Goal: Task Accomplishment & Management: Use online tool/utility

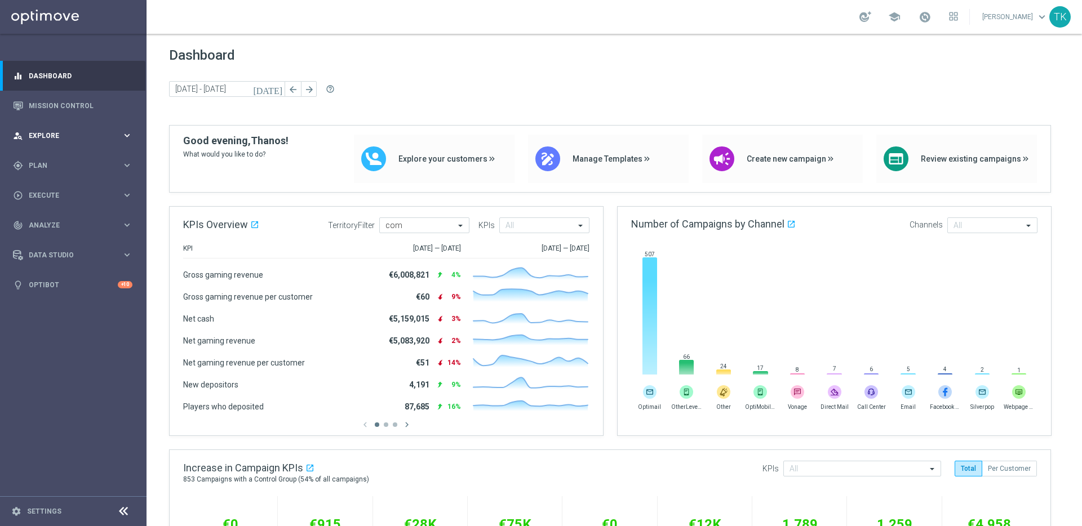
click at [81, 132] on span "Explore" at bounding box center [75, 135] width 93 height 7
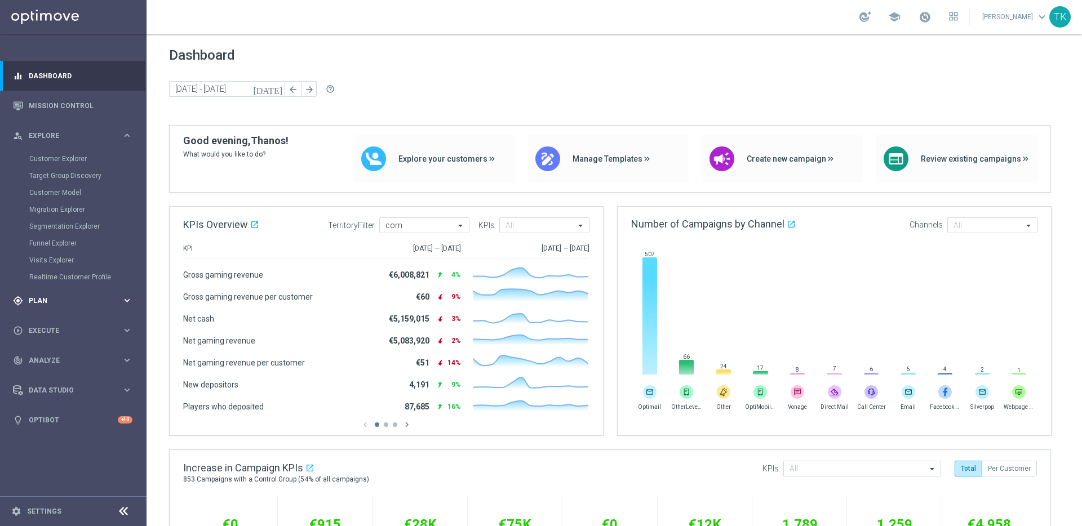
click at [86, 300] on span "Plan" at bounding box center [75, 300] width 93 height 7
click at [57, 223] on span "Templates" at bounding box center [70, 222] width 81 height 7
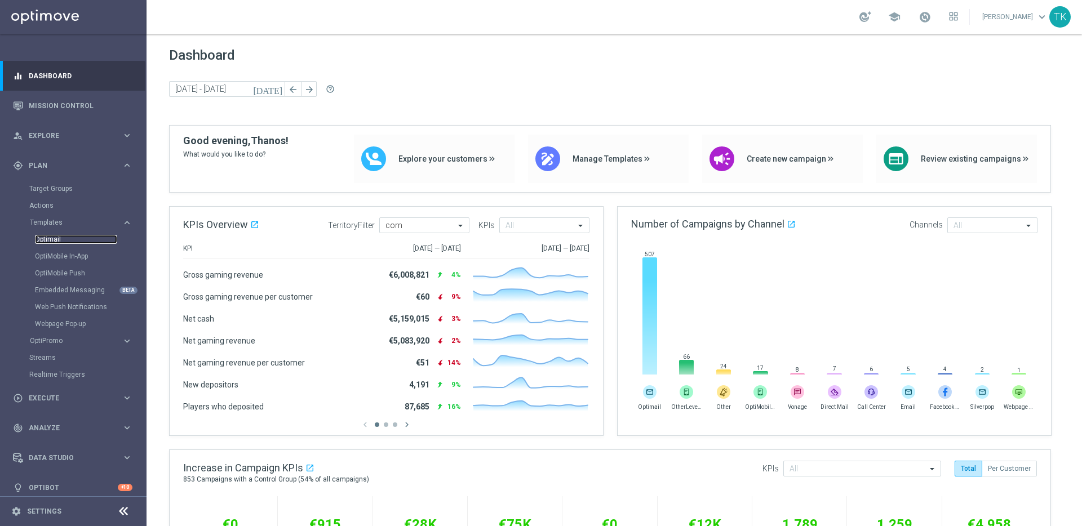
click at [53, 239] on link "Optimail" at bounding box center [76, 239] width 82 height 9
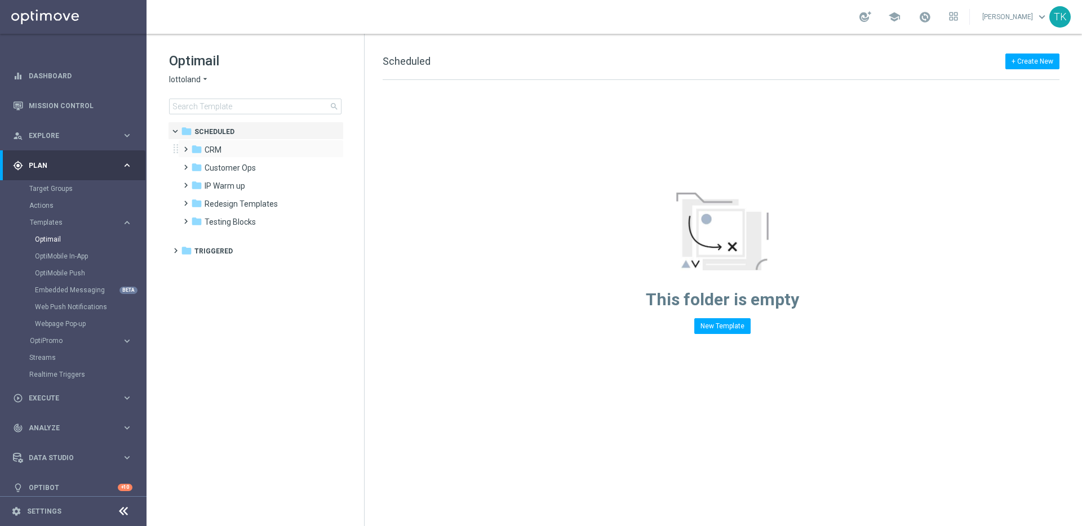
click at [184, 145] on span at bounding box center [183, 144] width 5 height 5
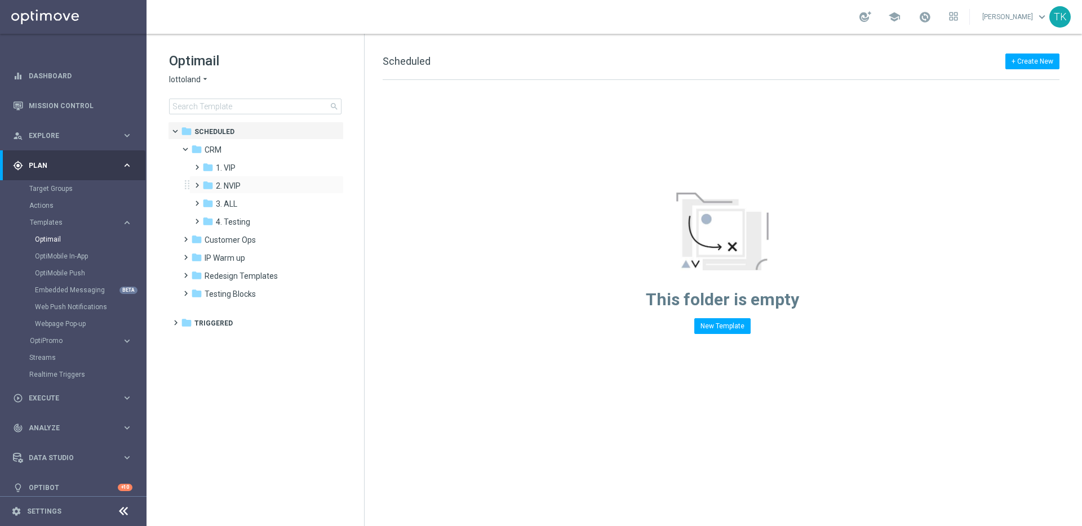
click at [197, 183] on span at bounding box center [194, 180] width 5 height 5
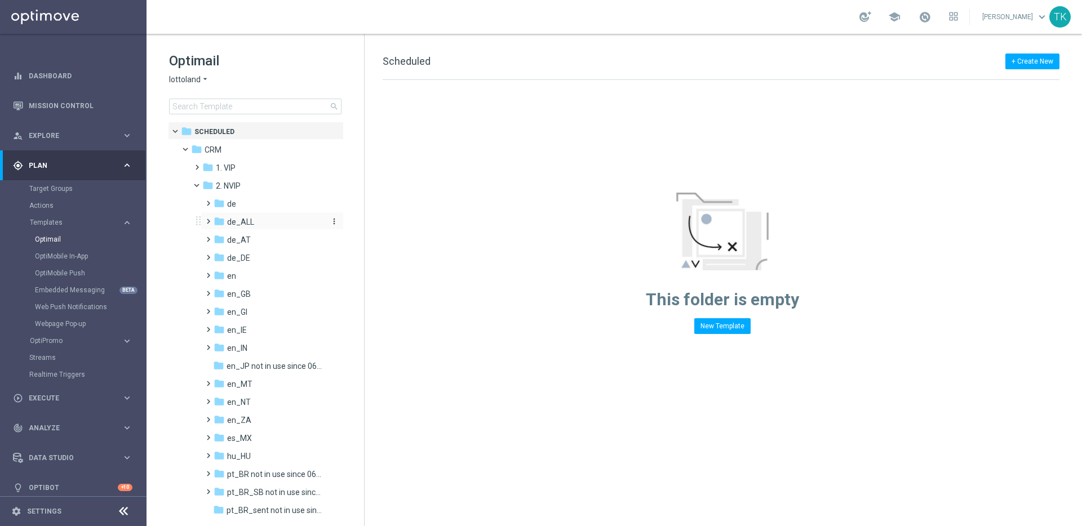
click at [234, 221] on span "de_ALL" at bounding box center [240, 222] width 27 height 10
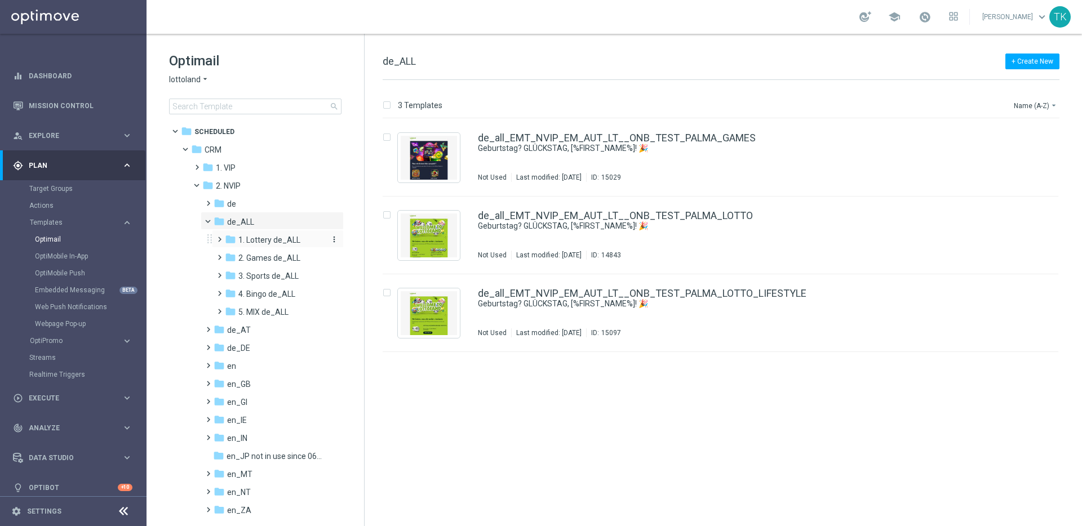
click at [275, 239] on span "1. Lottery de_ALL" at bounding box center [269, 240] width 62 height 10
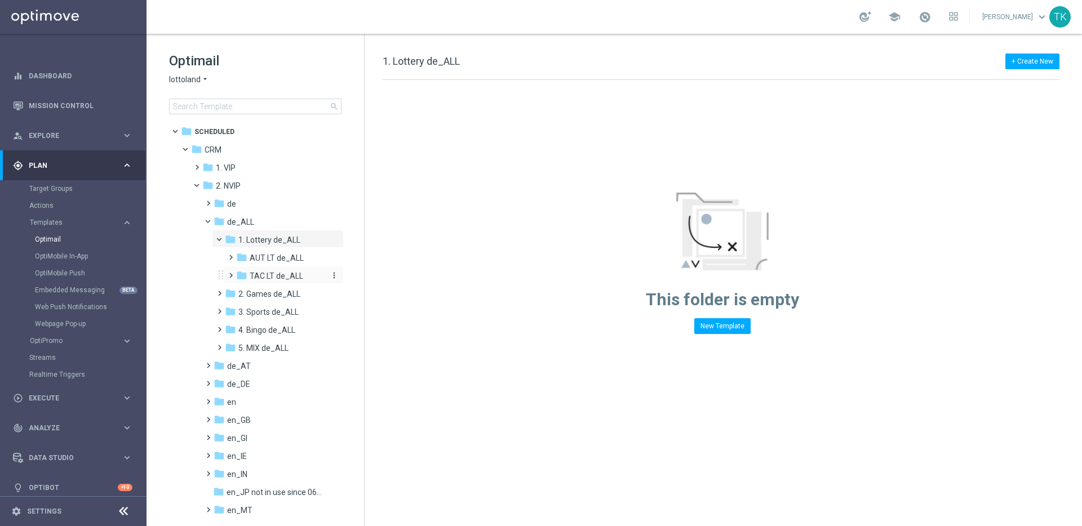
click at [278, 281] on span "TAC LT de_ALL" at bounding box center [277, 276] width 54 height 10
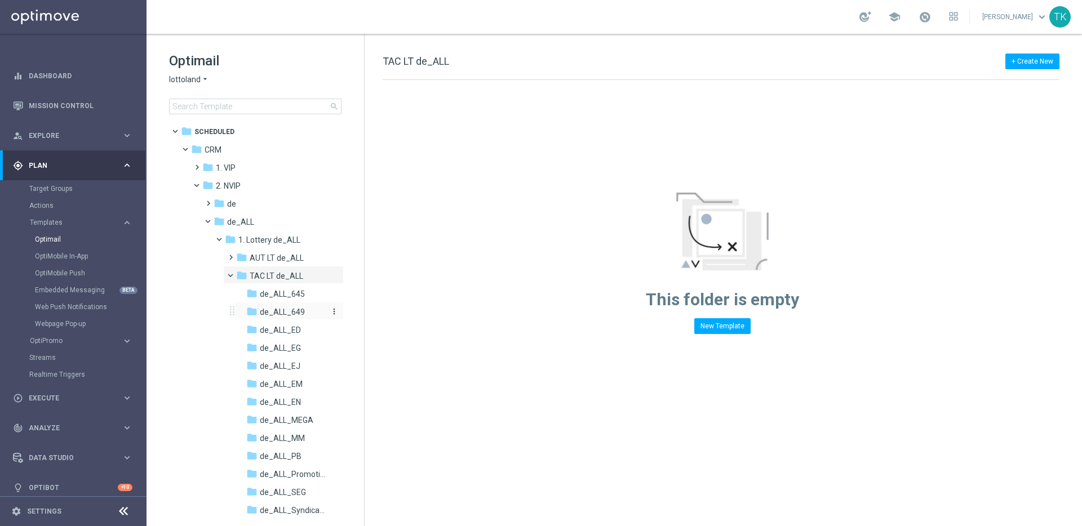
click at [290, 314] on span "de_ALL_649" at bounding box center [282, 312] width 45 height 10
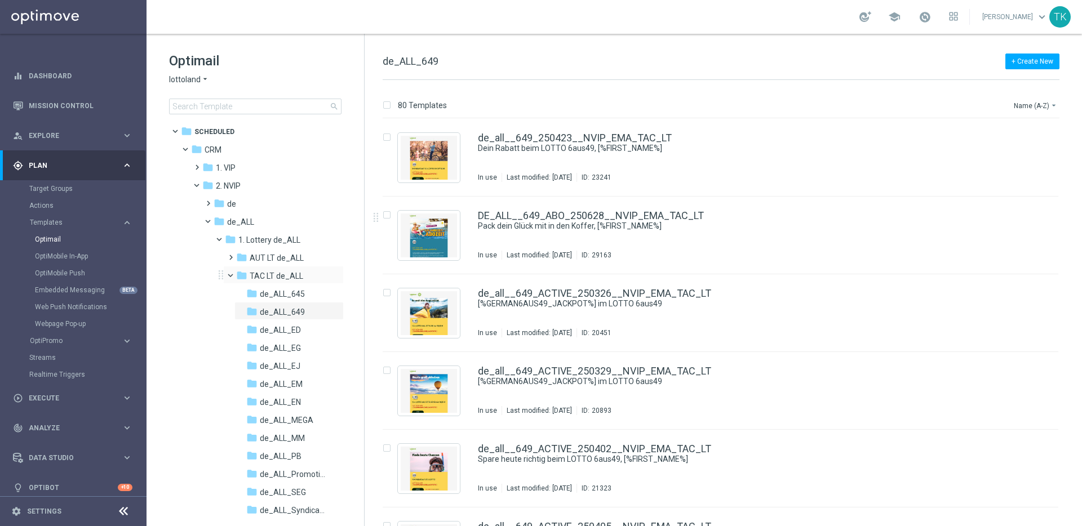
click at [233, 274] on span at bounding box center [235, 272] width 5 height 5
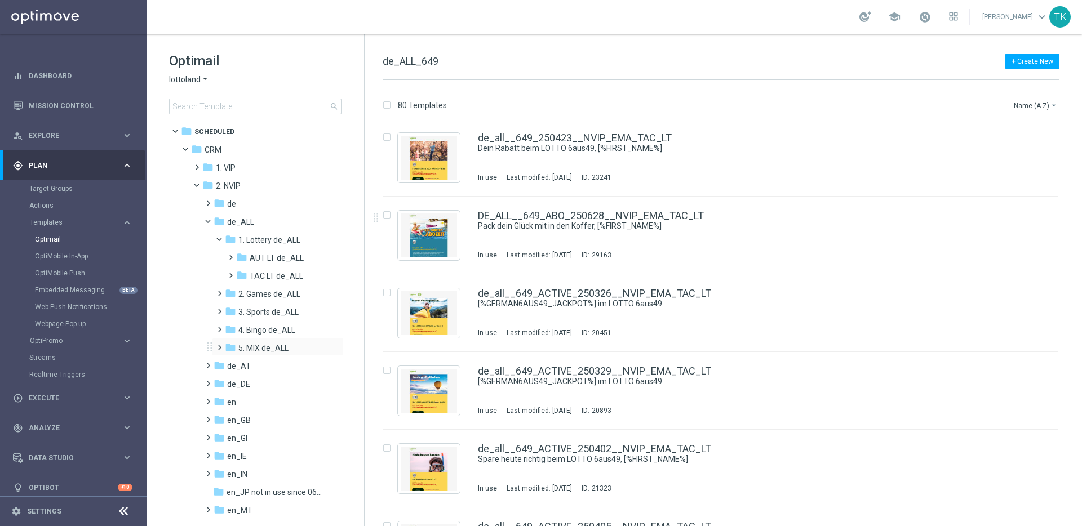
click at [220, 345] on span at bounding box center [217, 342] width 5 height 5
click at [269, 382] on span "TAC MIX de_ALL" at bounding box center [279, 384] width 59 height 10
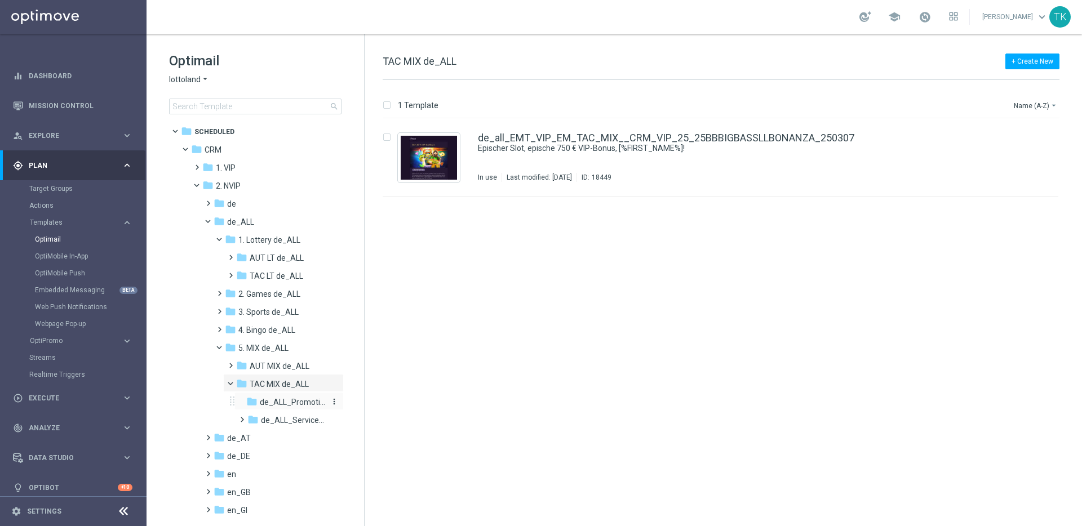
click at [282, 406] on span "de_ALL_Promotions_Seasonal" at bounding box center [292, 402] width 65 height 10
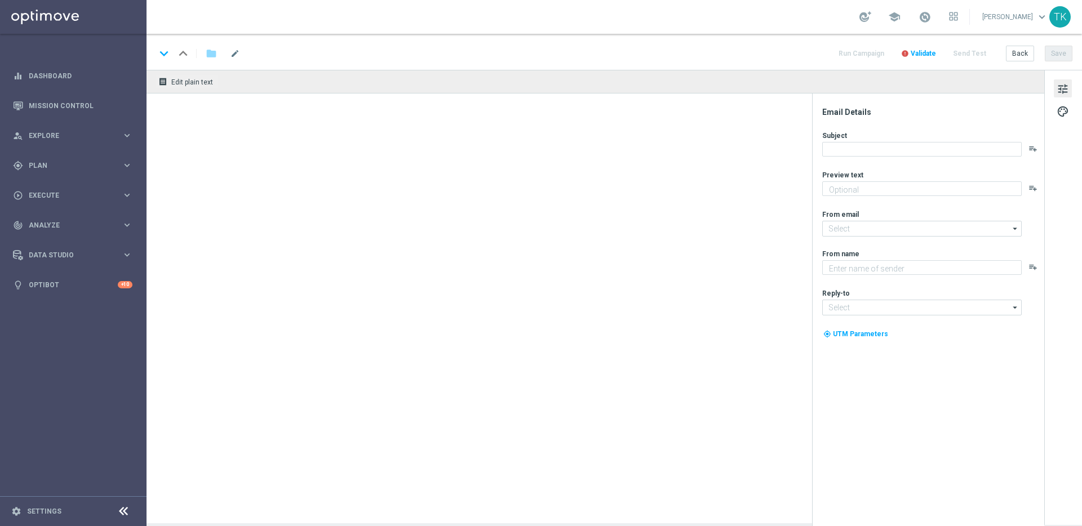
type textarea "Die große Eier-Feier ist da."
type input "mail@crm.lottoland.com"
type textarea "Lottoland"
type input "service@lottoland.com"
